Goal: Task Accomplishment & Management: Manage account settings

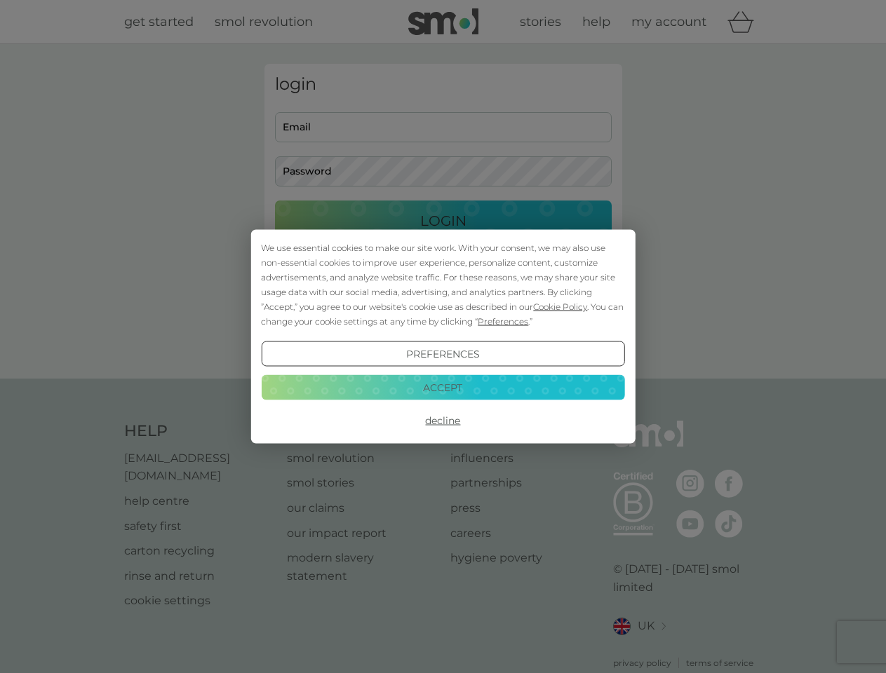
click at [560, 306] on span "Cookie Policy" at bounding box center [560, 307] width 54 height 11
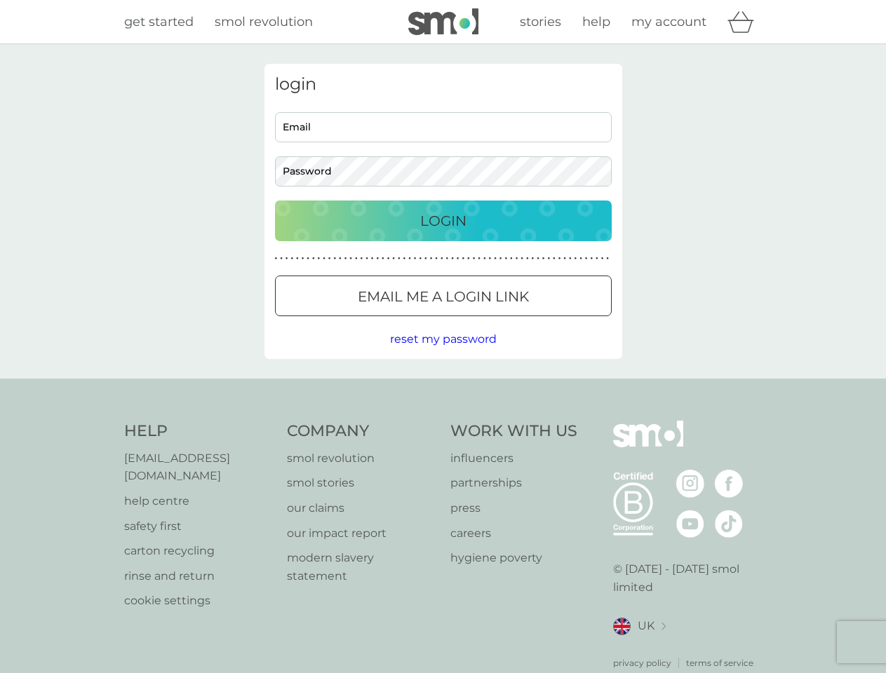
click at [501, 321] on div "login Email Password Login ● ● ● ● ● ● ● ● ● ● ● ● ● ● ● ● ● ● ● ● ● ● ● ● ● ● …" at bounding box center [443, 211] width 358 height 295
click at [442, 354] on div "login Email Password Login ● ● ● ● ● ● ● ● ● ● ● ● ● ● ● ● ● ● ● ● ● ● ● ● ● ● …" at bounding box center [443, 211] width 358 height 295
click at [442, 421] on div "Help [EMAIL_ADDRESS][DOMAIN_NAME] help centre safety first carton recycling rin…" at bounding box center [443, 545] width 638 height 249
click at [442, 387] on div "Help [EMAIL_ADDRESS][DOMAIN_NAME] help centre safety first carton recycling rin…" at bounding box center [443, 545] width 886 height 333
